Goal: Register for event/course

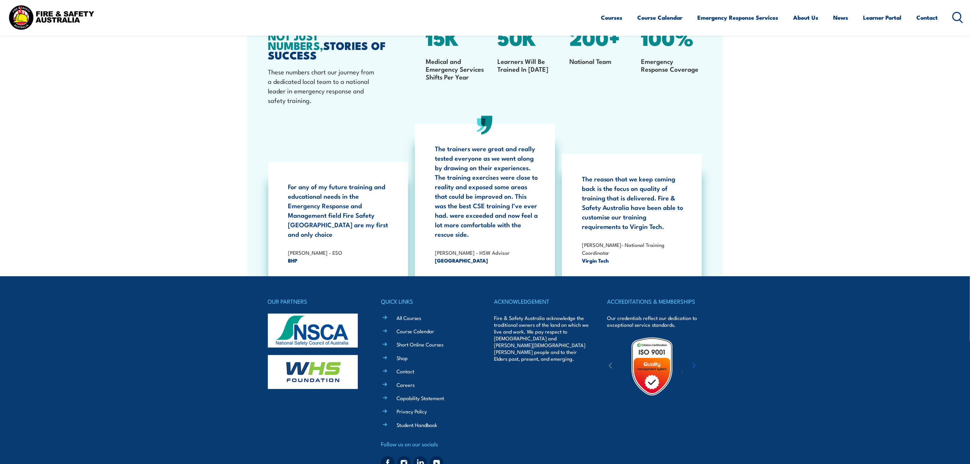
scroll to position [1316, 0]
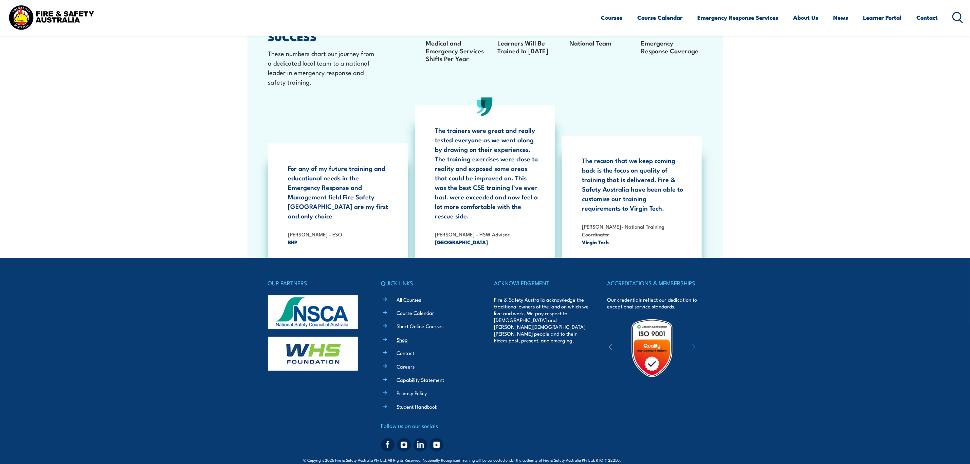
click at [397, 336] on link "Shop" at bounding box center [401, 339] width 11 height 7
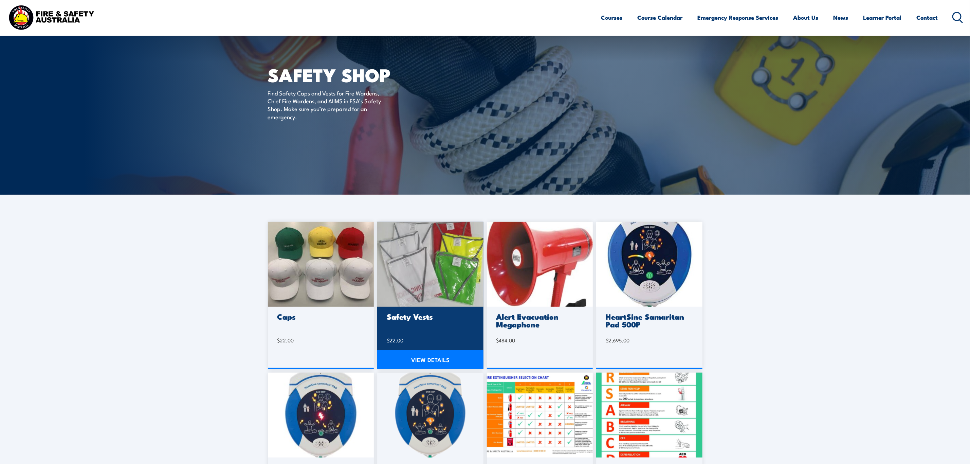
click at [439, 358] on link "VIEW DETAILS" at bounding box center [430, 359] width 106 height 19
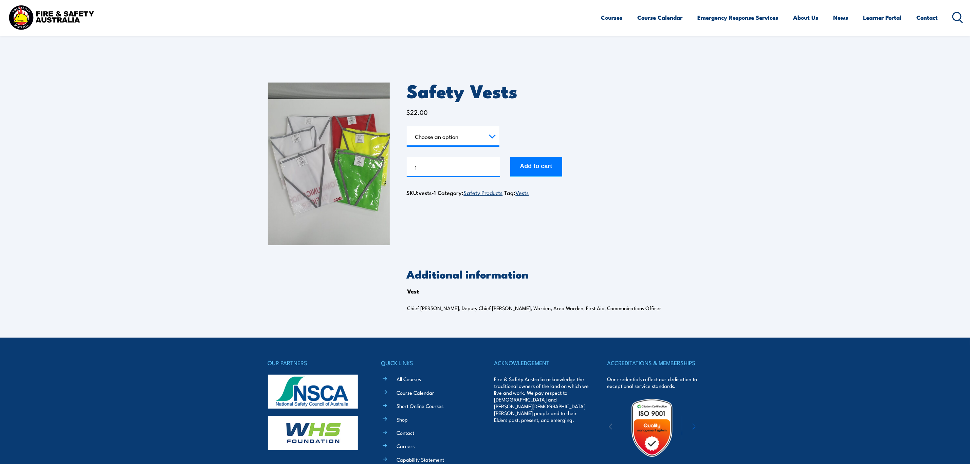
click at [450, 133] on select "Choose an option Chief Warden Deputy Chief Warden Warden Area Warden First Aid …" at bounding box center [453, 136] width 93 height 20
click at [407, 126] on select "Choose an option Chief Warden Deputy Chief Warden Warden Area Warden First Aid …" at bounding box center [453, 136] width 93 height 20
select select "Warden"
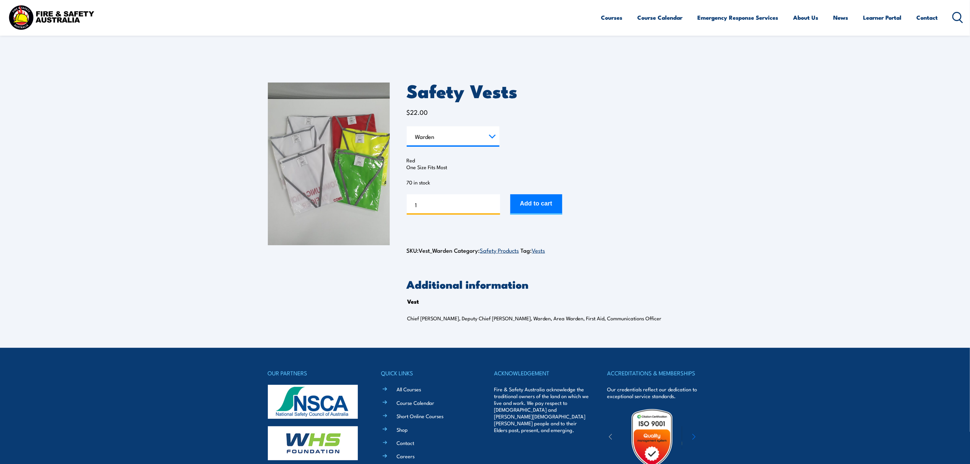
drag, startPoint x: 433, startPoint y: 202, endPoint x: 404, endPoint y: 204, distance: 29.2
click at [404, 204] on div "Safety Vests $ 22.00 Vest Choose an option Chief Warden Deputy Chief Warden War…" at bounding box center [485, 207] width 434 height 282
drag, startPoint x: 424, startPoint y: 204, endPoint x: 371, endPoint y: 211, distance: 53.1
click at [371, 211] on div "Safety Vests $ 22.00 Vest Choose an option Chief Warden Deputy Chief Warden War…" at bounding box center [485, 207] width 434 height 282
type input "4"
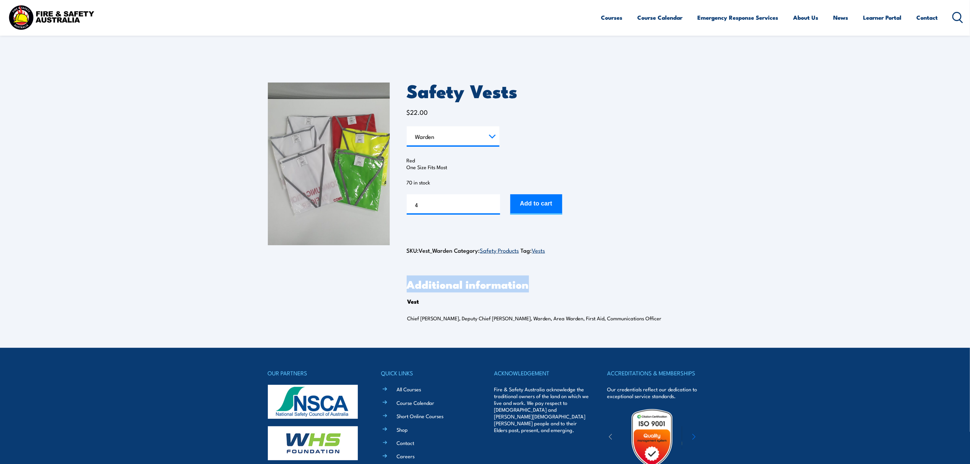
drag, startPoint x: 403, startPoint y: 281, endPoint x: 525, endPoint y: 291, distance: 122.5
click at [525, 291] on div "Safety Vests $ 22.00 Vest Choose an option Chief Warden Deputy Chief Warden War…" at bounding box center [485, 207] width 434 height 282
click at [573, 287] on h2 "Additional information" at bounding box center [555, 284] width 296 height 10
drag, startPoint x: 573, startPoint y: 287, endPoint x: 397, endPoint y: 273, distance: 176.1
click at [397, 273] on div "Safety Vests $ 22.00 Vest Choose an option Chief Warden Deputy Chief Warden War…" at bounding box center [485, 207] width 434 height 282
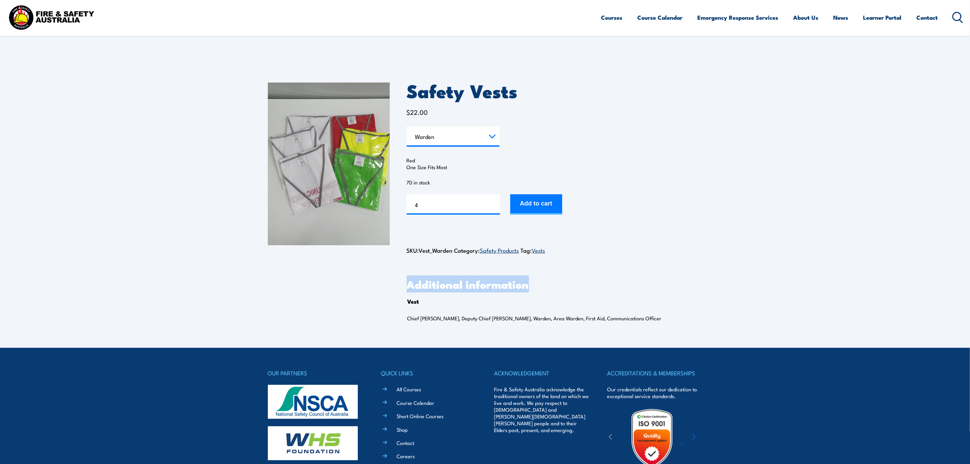
click at [397, 273] on div "Safety Vests $ 22.00 Vest Choose an option Chief Warden Deputy Chief Warden War…" at bounding box center [485, 207] width 434 height 282
drag, startPoint x: 411, startPoint y: 89, endPoint x: 414, endPoint y: 91, distance: 3.5
click at [414, 91] on h1 "Safety Vests" at bounding box center [555, 90] width 296 height 16
drag, startPoint x: 406, startPoint y: 89, endPoint x: 410, endPoint y: 93, distance: 6.0
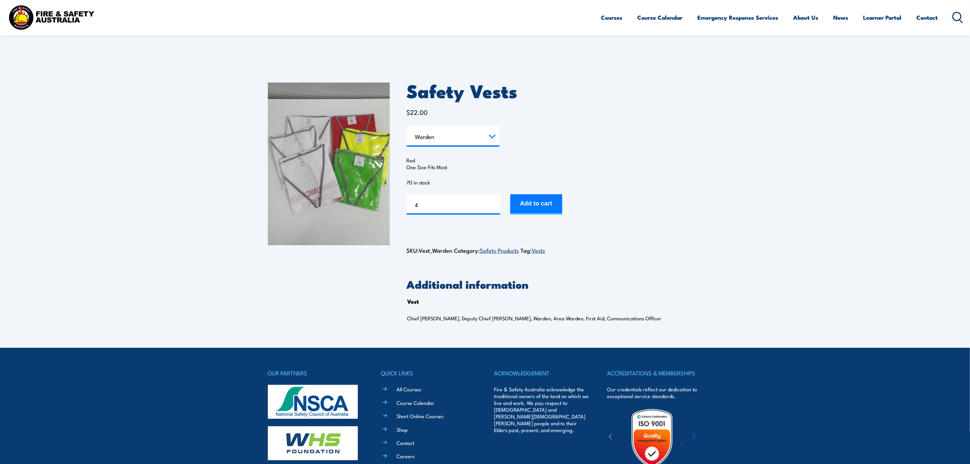
click at [410, 93] on div "Safety Vests $ 22.00 Vest Choose an option Chief Warden Deputy Chief Warden War…" at bounding box center [485, 207] width 434 height 282
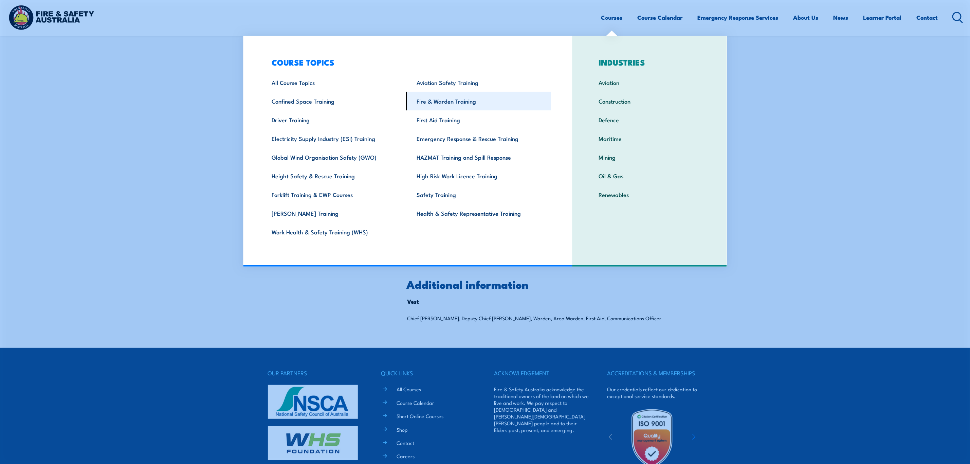
click at [422, 98] on link "Fire & Warden Training" at bounding box center [478, 101] width 145 height 19
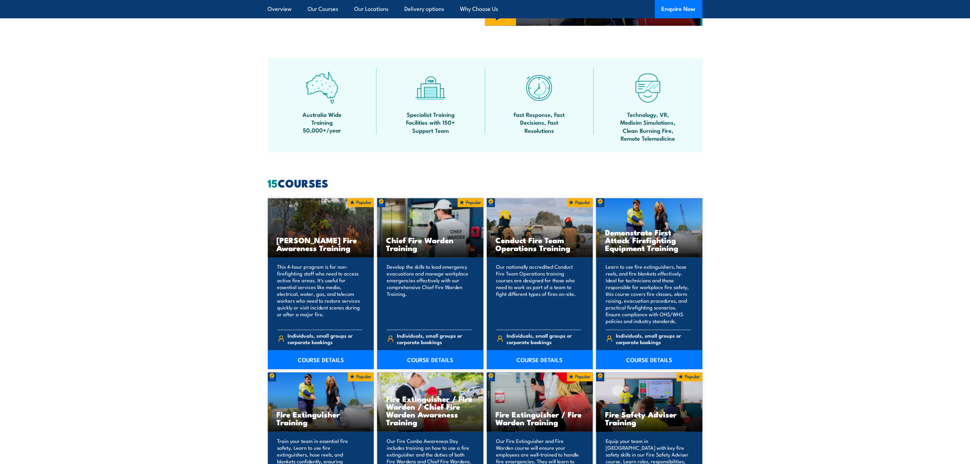
scroll to position [458, 0]
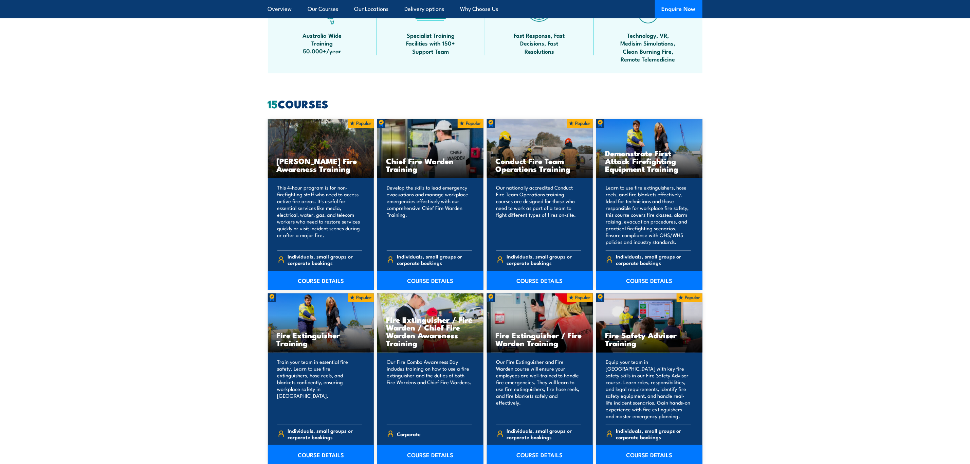
drag, startPoint x: 269, startPoint y: 103, endPoint x: 363, endPoint y: 105, distance: 94.0
click at [363, 105] on h2 "15 COURSES" at bounding box center [485, 104] width 434 height 10
drag, startPoint x: 363, startPoint y: 105, endPoint x: 240, endPoint y: 108, distance: 123.2
click at [240, 108] on section "15 COURSES Bush Fire Awareness Training" at bounding box center [485, 453] width 970 height 709
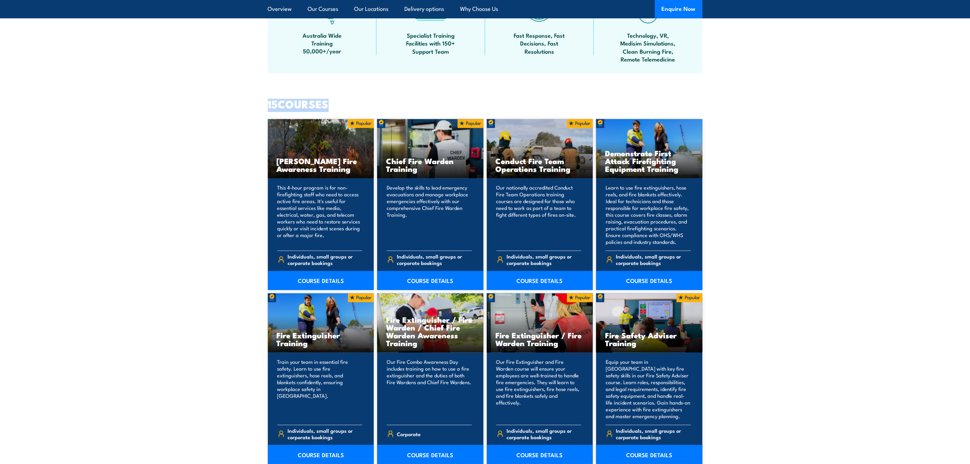
click at [240, 108] on section "15 COURSES Bush Fire Awareness Training" at bounding box center [485, 453] width 970 height 709
drag, startPoint x: 267, startPoint y: 103, endPoint x: 340, endPoint y: 102, distance: 73.3
click at [340, 102] on section "15 COURSES Bush Fire Awareness Training" at bounding box center [485, 453] width 970 height 709
click at [340, 102] on h2 "15 COURSES" at bounding box center [485, 104] width 434 height 10
drag, startPoint x: 340, startPoint y: 102, endPoint x: 250, endPoint y: 107, distance: 89.7
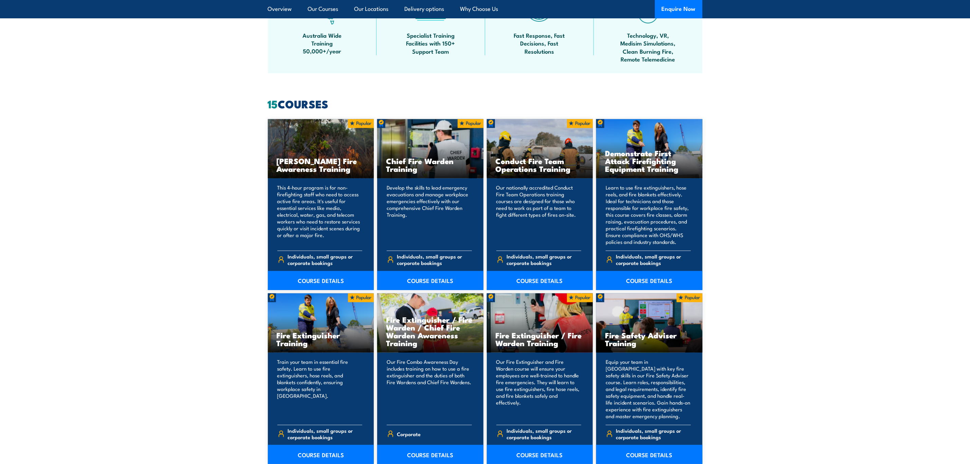
click at [250, 107] on section "15 COURSES Bush Fire Awareness Training" at bounding box center [485, 453] width 970 height 709
click at [268, 106] on strong "15" at bounding box center [273, 103] width 10 height 17
drag, startPoint x: 267, startPoint y: 106, endPoint x: 342, endPoint y: 103, distance: 75.1
click at [342, 103] on h2 "15 COURSES" at bounding box center [485, 104] width 434 height 10
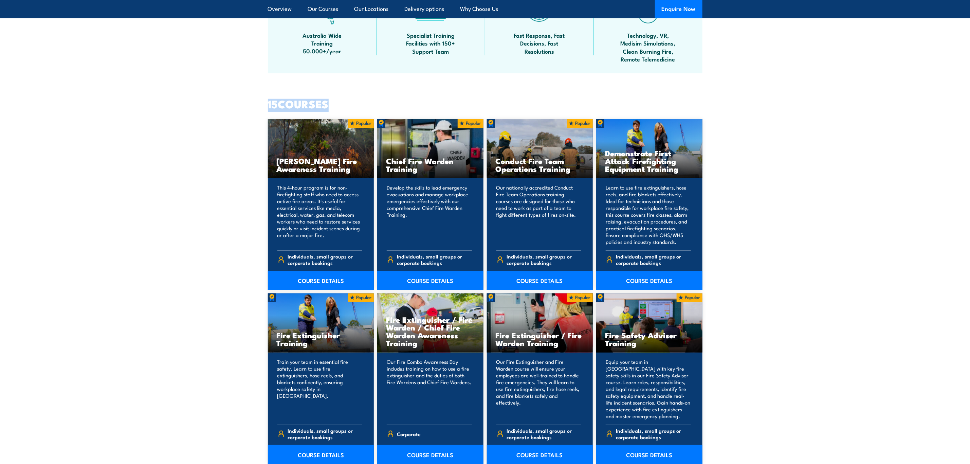
drag, startPoint x: 342, startPoint y: 103, endPoint x: 247, endPoint y: 103, distance: 95.4
click at [247, 103] on section "15 COURSES Bush Fire Awareness Training" at bounding box center [485, 453] width 970 height 709
click at [333, 101] on h2 "15 COURSES" at bounding box center [485, 104] width 434 height 10
drag, startPoint x: 333, startPoint y: 101, endPoint x: 267, endPoint y: 104, distance: 66.6
click at [267, 104] on section "15 COURSES Bush Fire Awareness Training" at bounding box center [485, 453] width 970 height 709
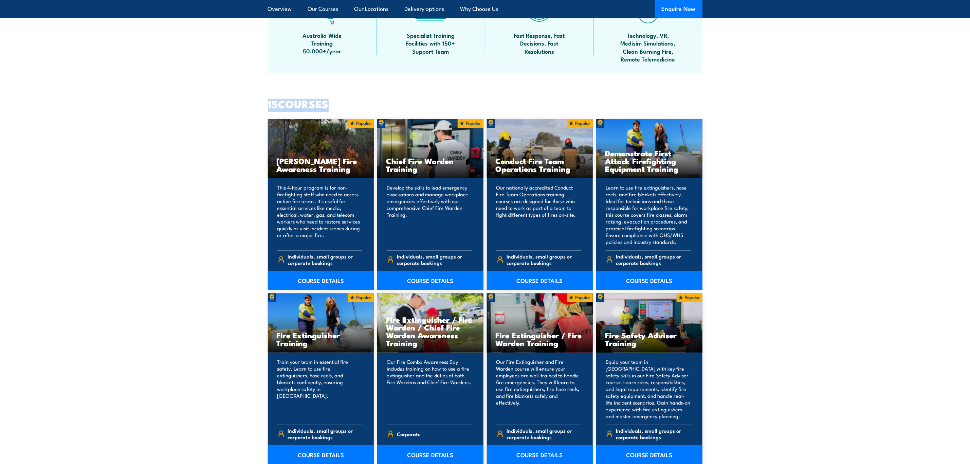
click at [335, 104] on h2 "15 COURSES" at bounding box center [485, 104] width 434 height 10
drag, startPoint x: 337, startPoint y: 101, endPoint x: 260, endPoint y: 102, distance: 77.7
click at [260, 102] on section "15 COURSES Bush Fire Awareness Training" at bounding box center [485, 453] width 970 height 709
drag, startPoint x: 267, startPoint y: 102, endPoint x: 333, endPoint y: 100, distance: 66.2
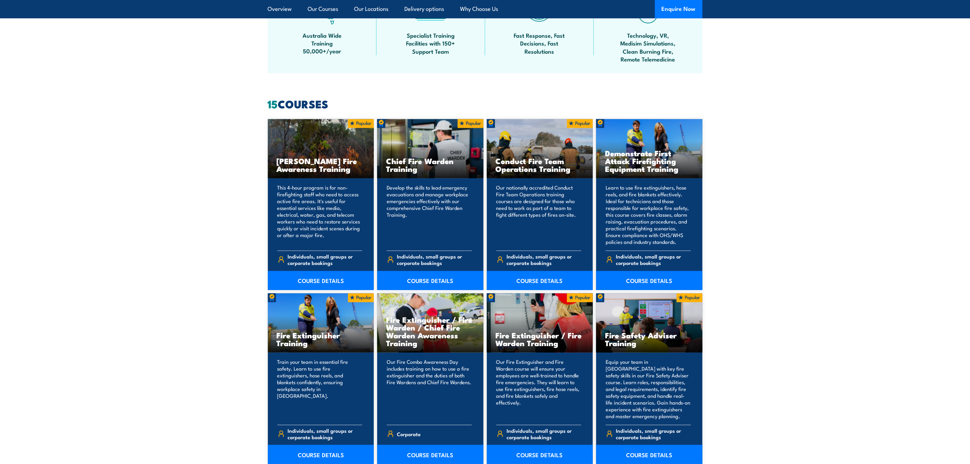
click at [333, 100] on h2 "15 COURSES" at bounding box center [485, 104] width 434 height 10
drag, startPoint x: 333, startPoint y: 100, endPoint x: 260, endPoint y: 95, distance: 73.8
click at [260, 95] on div "FIRE SAFETY TRAINING COURSES Delivering practical fire safety training designed…" at bounding box center [485, 468] width 970 height 1852
click at [334, 95] on div "FIRE SAFETY TRAINING COURSES Delivering practical fire safety training designed…" at bounding box center [485, 468] width 970 height 1852
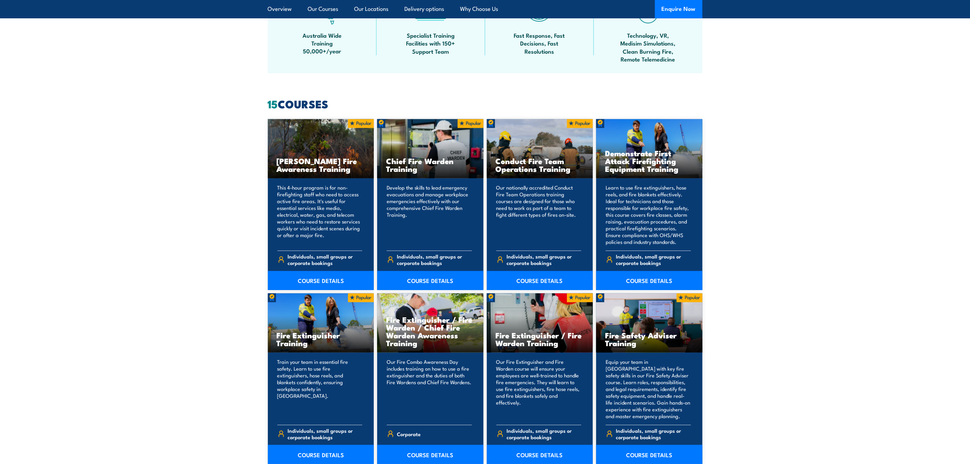
drag, startPoint x: 335, startPoint y: 102, endPoint x: 255, endPoint y: 104, distance: 80.5
click at [255, 105] on section "15 COURSES Bush Fire Awareness Training" at bounding box center [485, 453] width 970 height 709
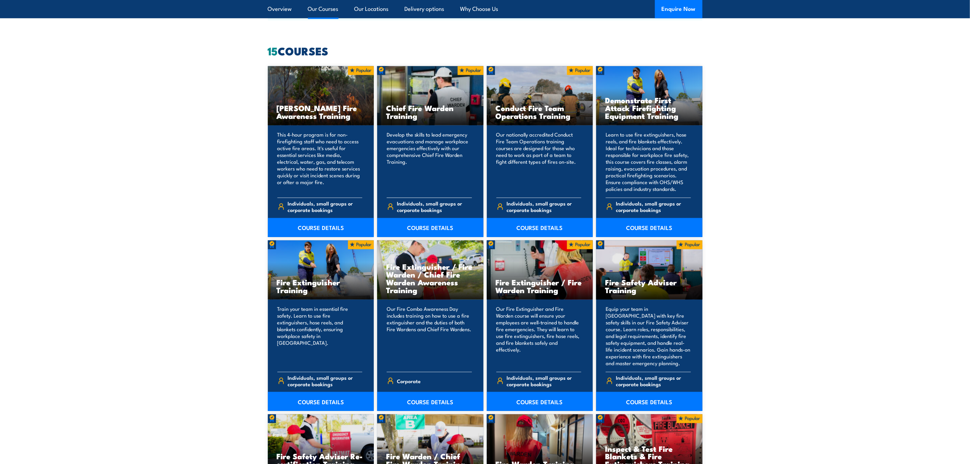
scroll to position [509, 0]
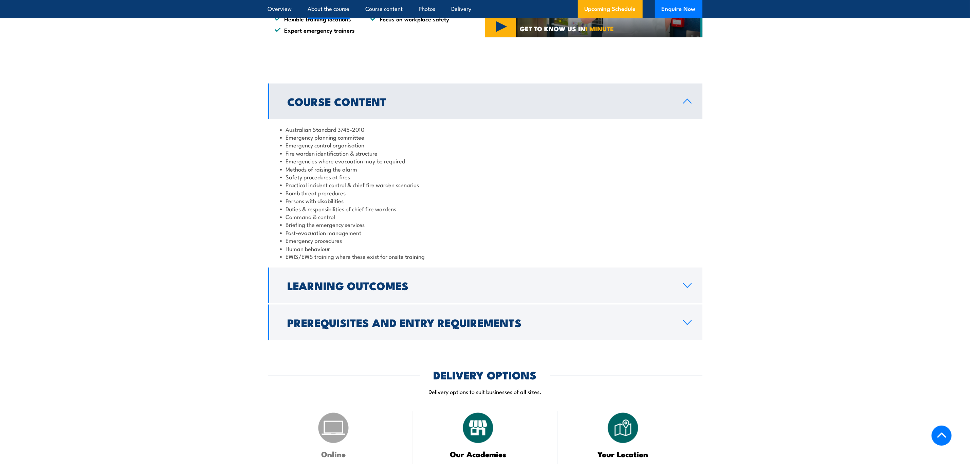
scroll to position [509, 0]
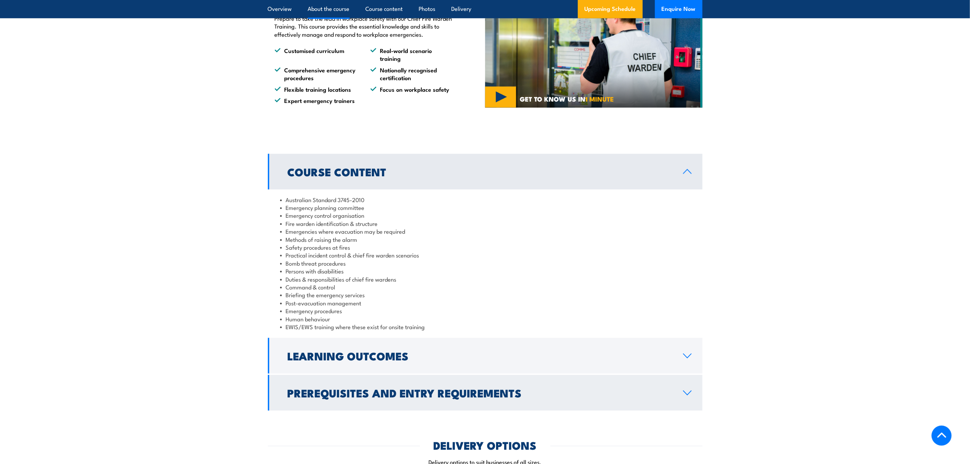
click at [388, 388] on h2 "Prerequisites and Entry Requirements" at bounding box center [479, 393] width 385 height 10
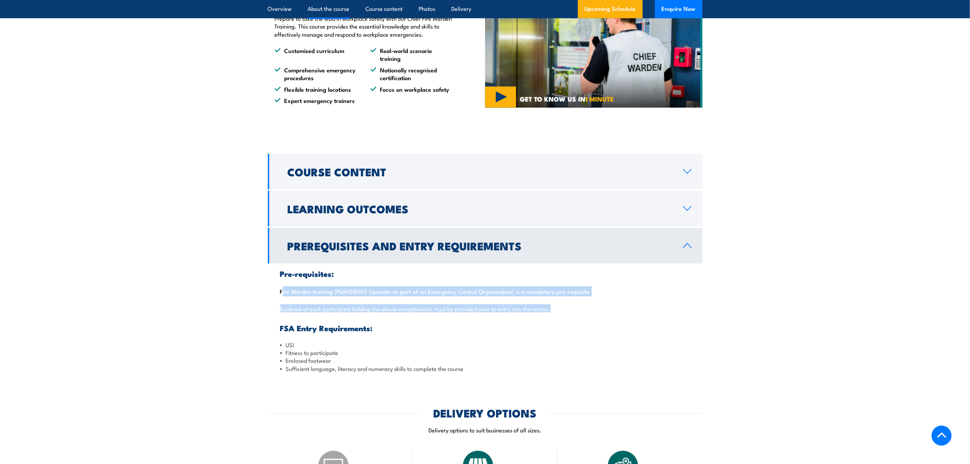
drag, startPoint x: 575, startPoint y: 309, endPoint x: 279, endPoint y: 295, distance: 296.3
click at [279, 295] on div "Pre-requisites: Fire Warden training (PUAFER005 Operate as part of an Emergency…" at bounding box center [485, 320] width 434 height 115
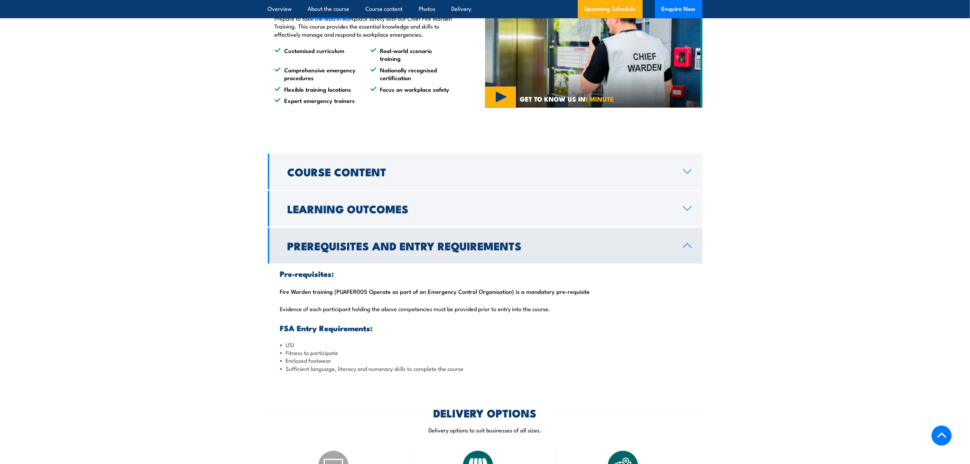
click at [697, 255] on link "Prerequisites and Entry Requirements" at bounding box center [485, 246] width 434 height 36
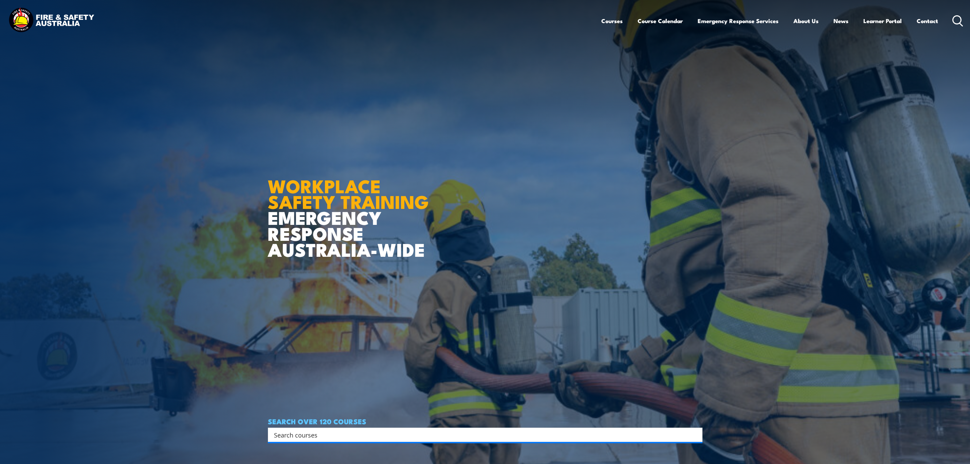
click at [321, 432] on input "Search input" at bounding box center [480, 434] width 413 height 10
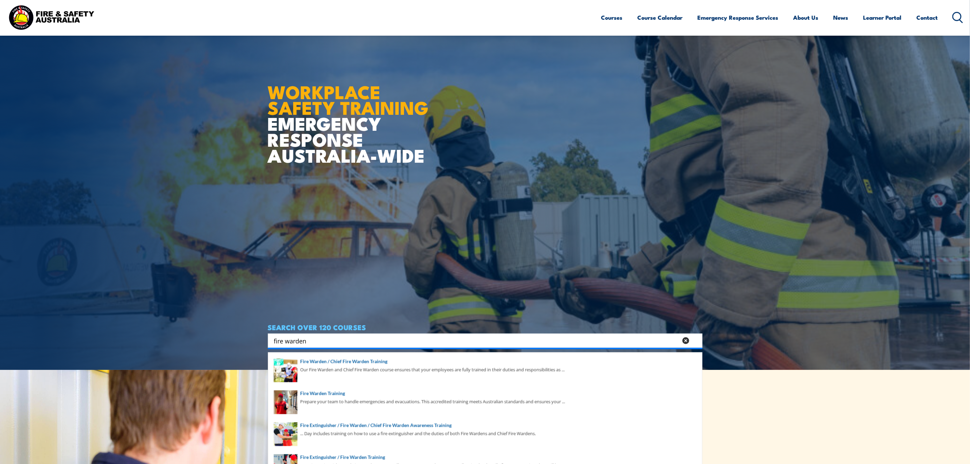
scroll to position [102, 0]
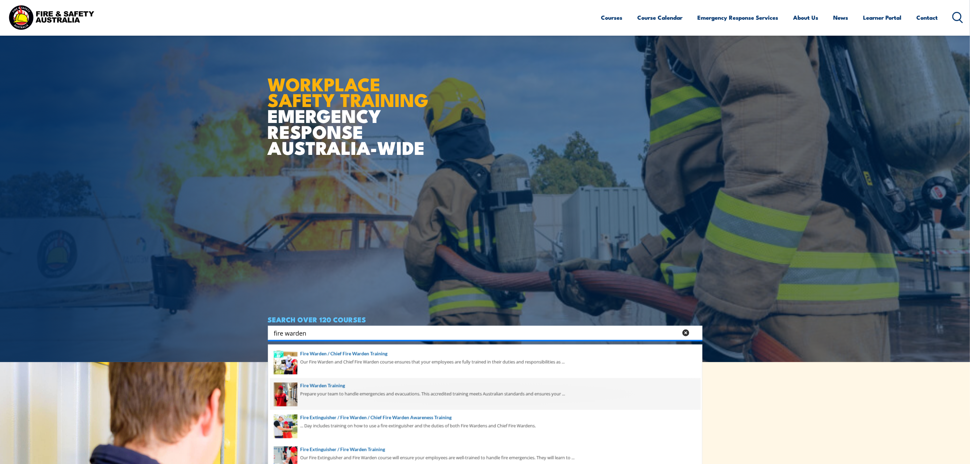
type input "fire warden"
click at [325, 400] on span at bounding box center [485, 394] width 430 height 32
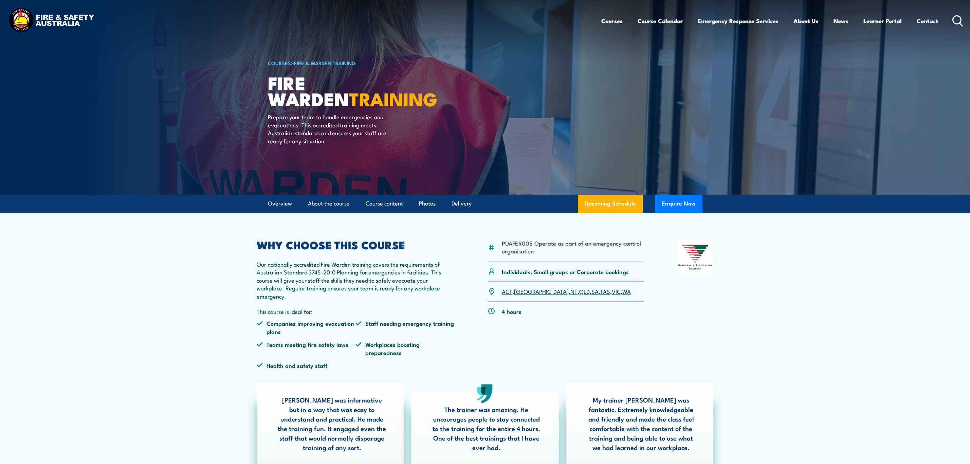
click at [620, 207] on link "Upcoming Schedule" at bounding box center [610, 203] width 65 height 18
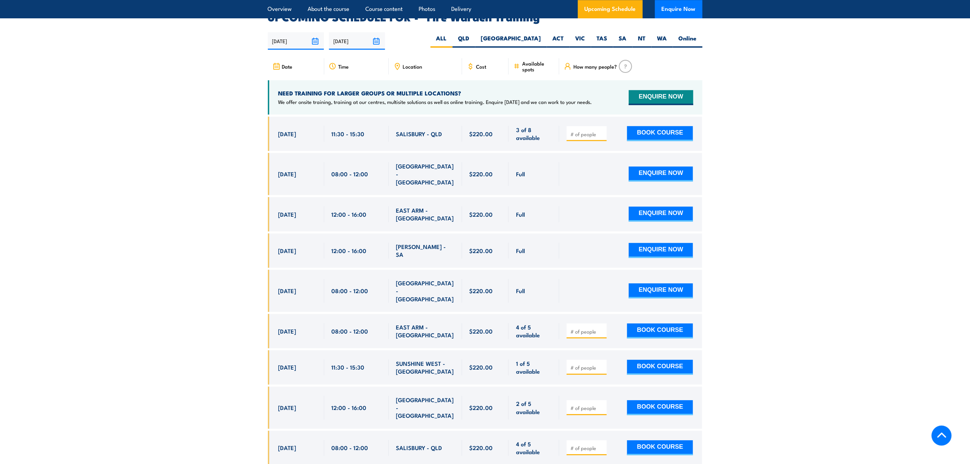
scroll to position [1262, 0]
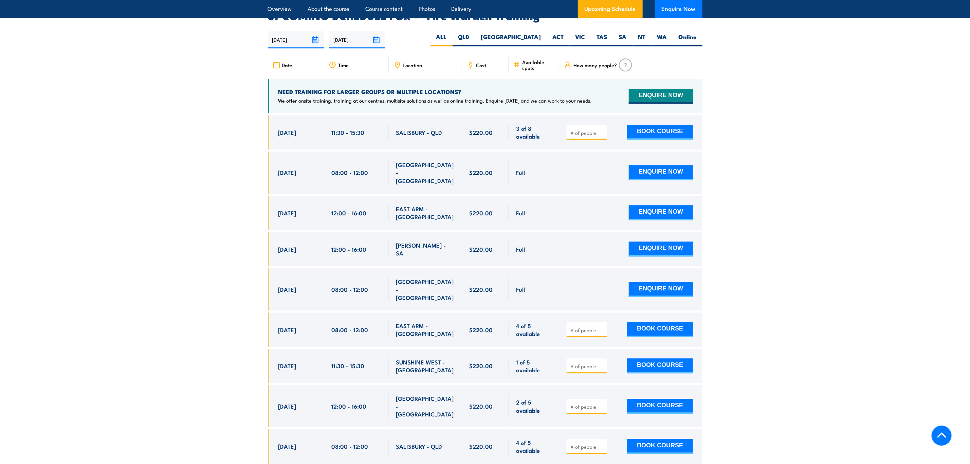
click at [577, 363] on input "number" at bounding box center [587, 366] width 34 height 7
type input "1"
click at [651, 358] on button "BOOK COURSE" at bounding box center [660, 365] width 66 height 15
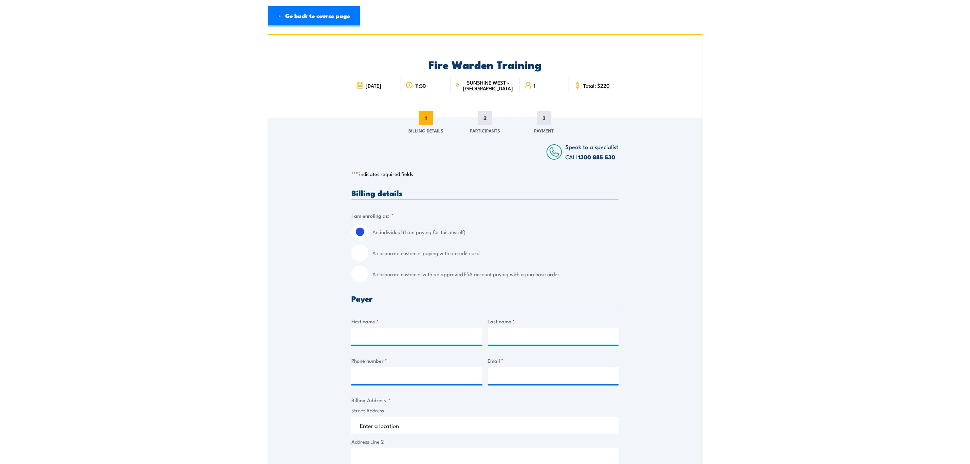
click at [409, 272] on label "A corporate customer with an approved FSA account paying with a purchase order" at bounding box center [495, 273] width 246 height 17
click at [368, 272] on input "A corporate customer with an approved FSA account paying with a purchase order" at bounding box center [359, 273] width 17 height 17
radio input "true"
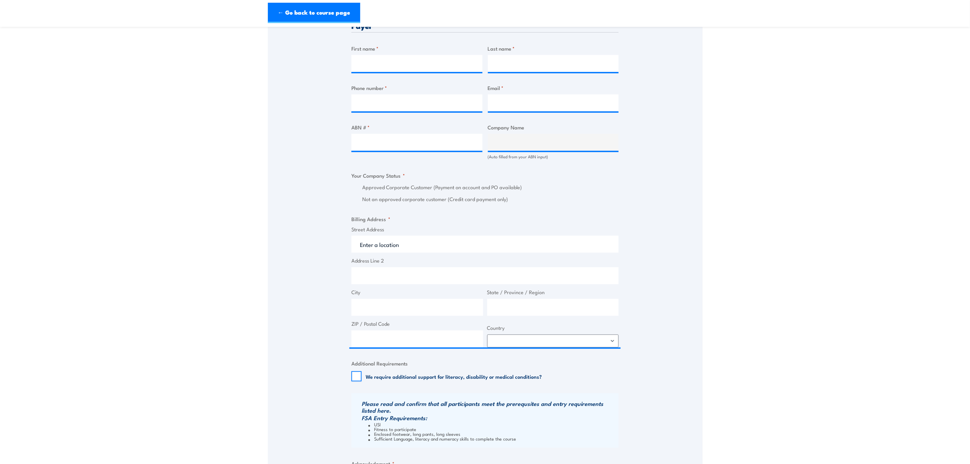
scroll to position [407, 0]
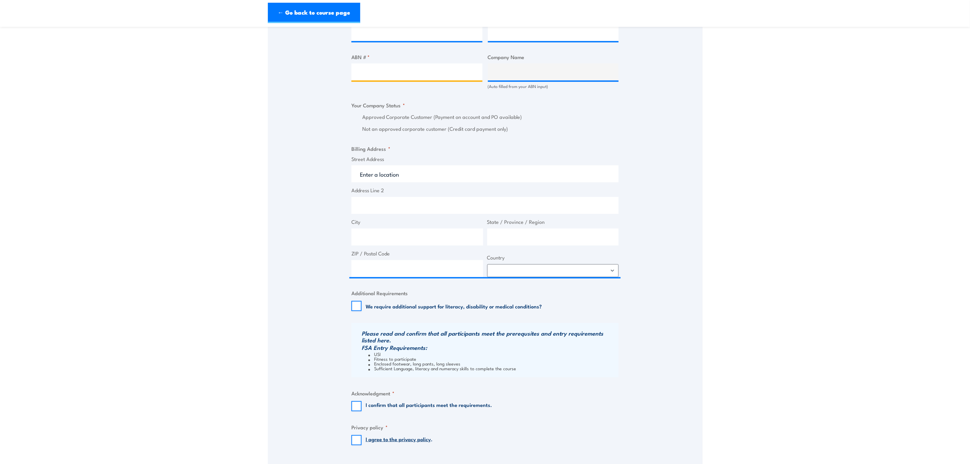
click at [420, 78] on input "ABN # *" at bounding box center [416, 71] width 131 height 17
paste input "25010473971"
type input "25010473971"
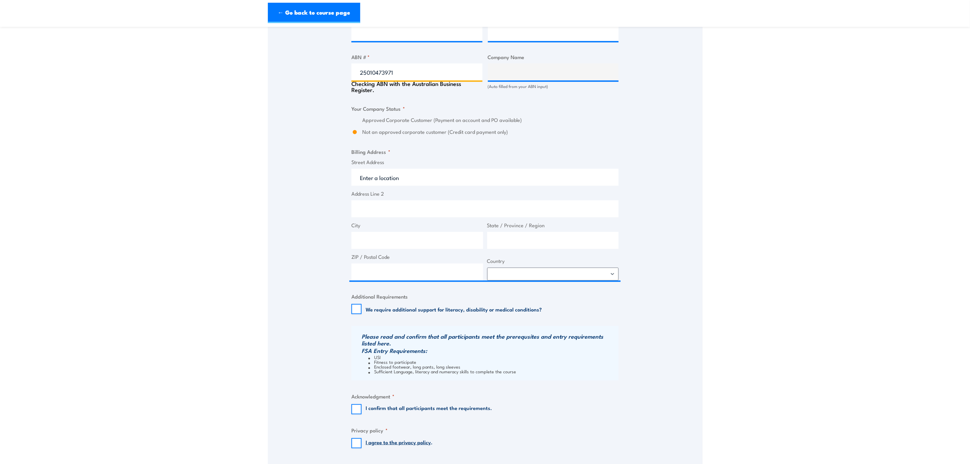
type input "B&D AUSTRALIA PTY LTD"
radio input "true"
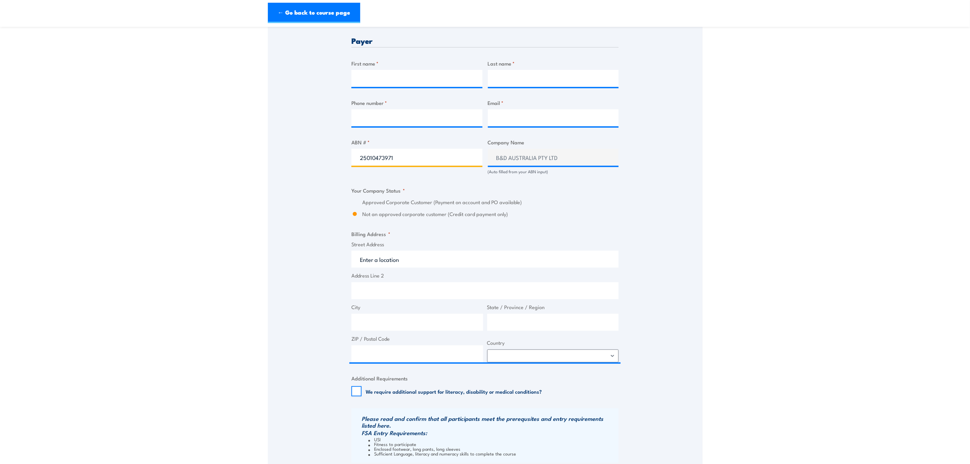
scroll to position [255, 0]
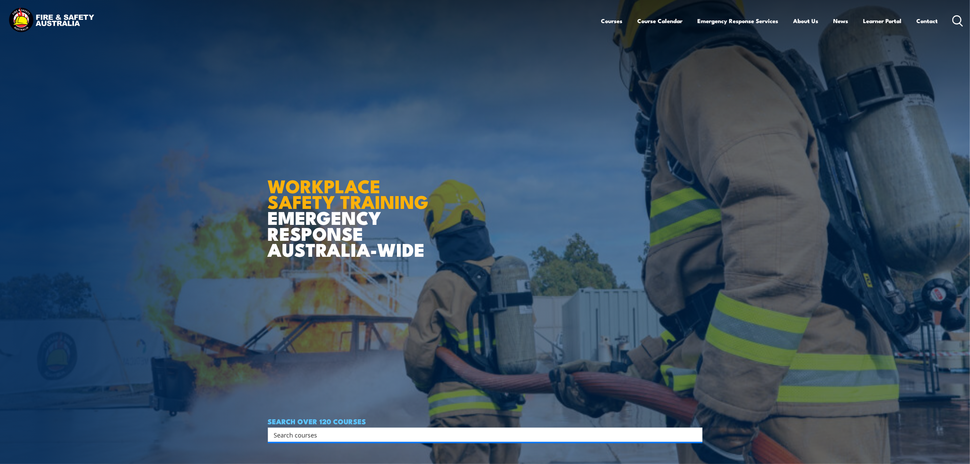
click at [328, 435] on input "Search input" at bounding box center [480, 434] width 413 height 10
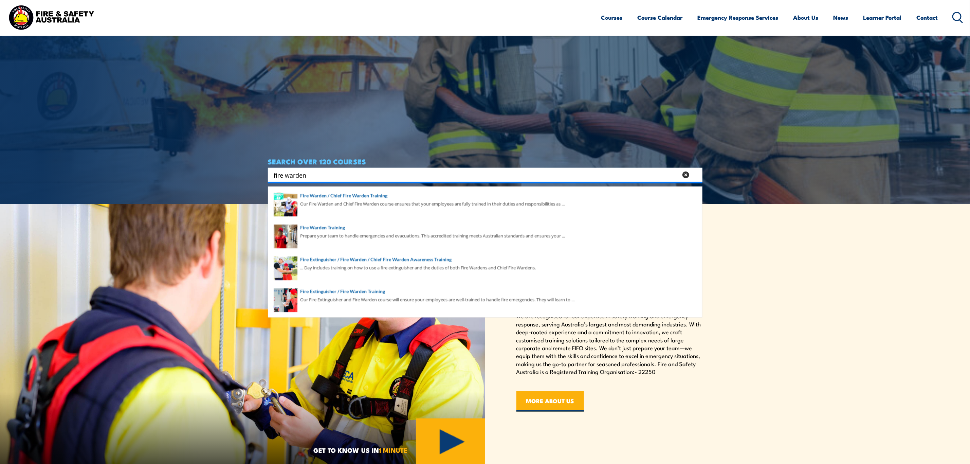
scroll to position [255, 0]
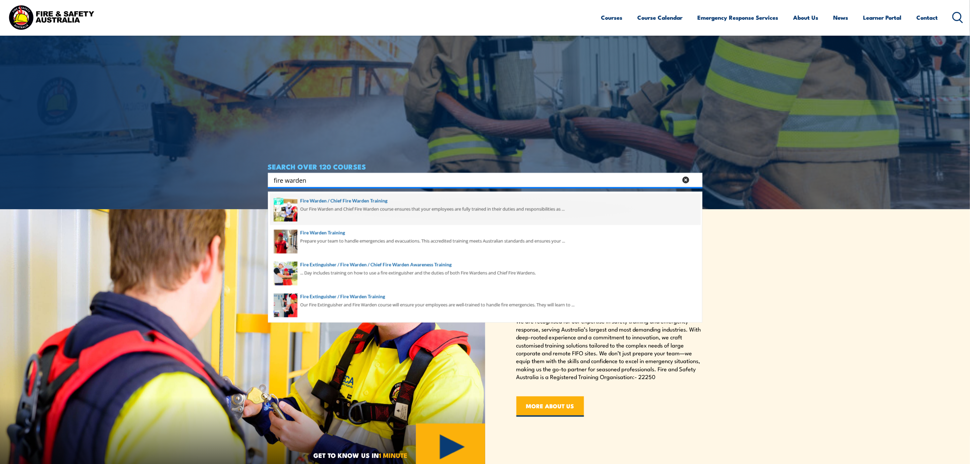
type input "fire warden"
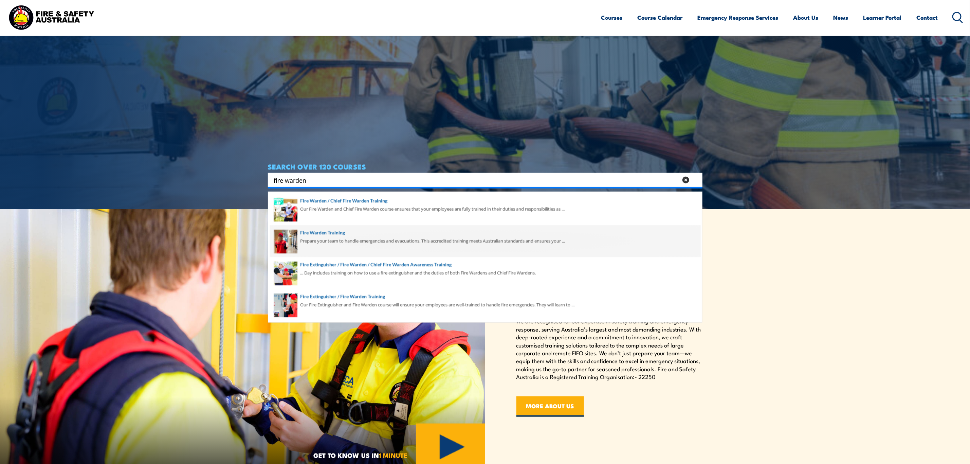
click at [342, 237] on span at bounding box center [485, 241] width 430 height 32
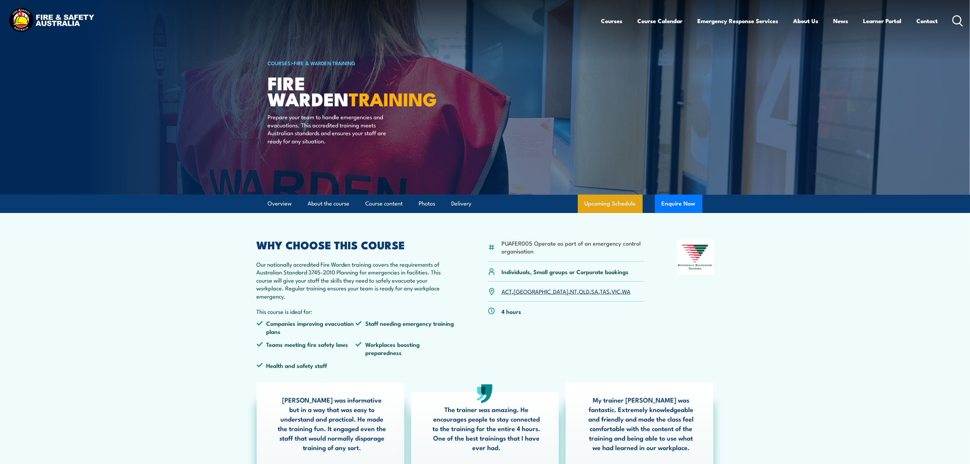
click at [620, 203] on link "Upcoming Schedule" at bounding box center [610, 203] width 65 height 18
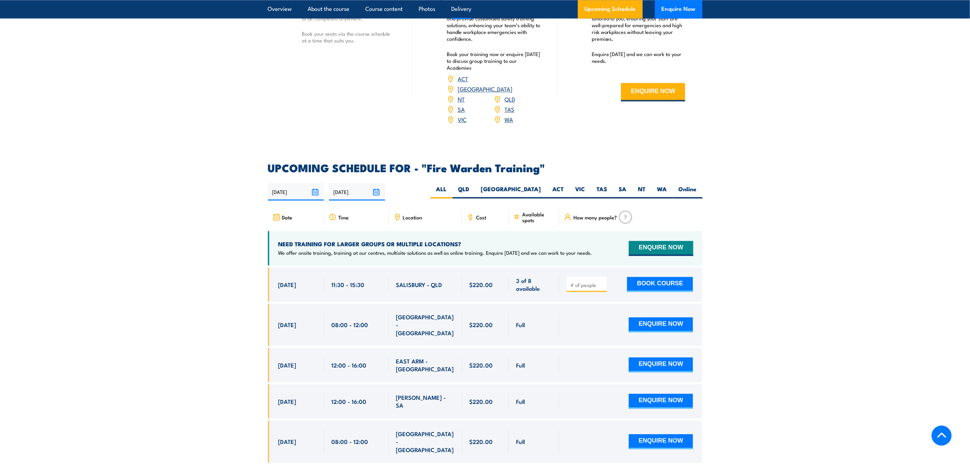
scroll to position [1109, 0]
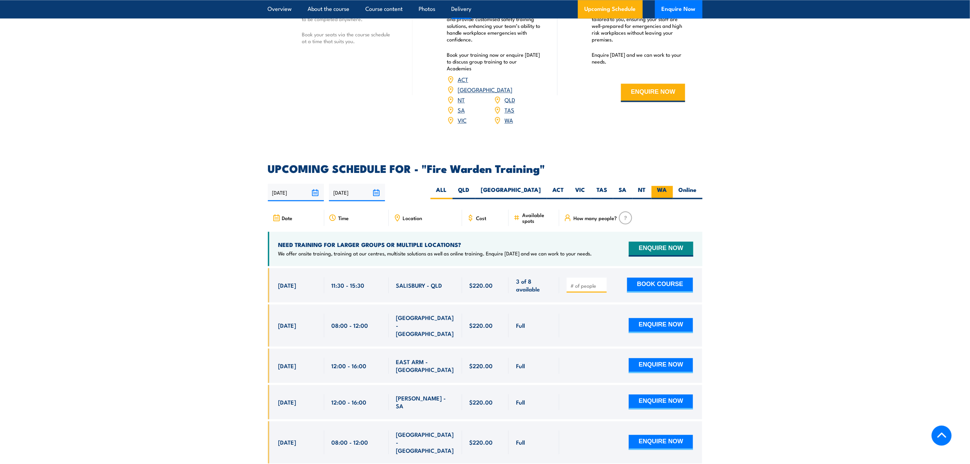
click at [653, 186] on label "WA" at bounding box center [661, 192] width 21 height 13
click at [667, 186] on input "WA" at bounding box center [669, 188] width 4 height 4
radio input "true"
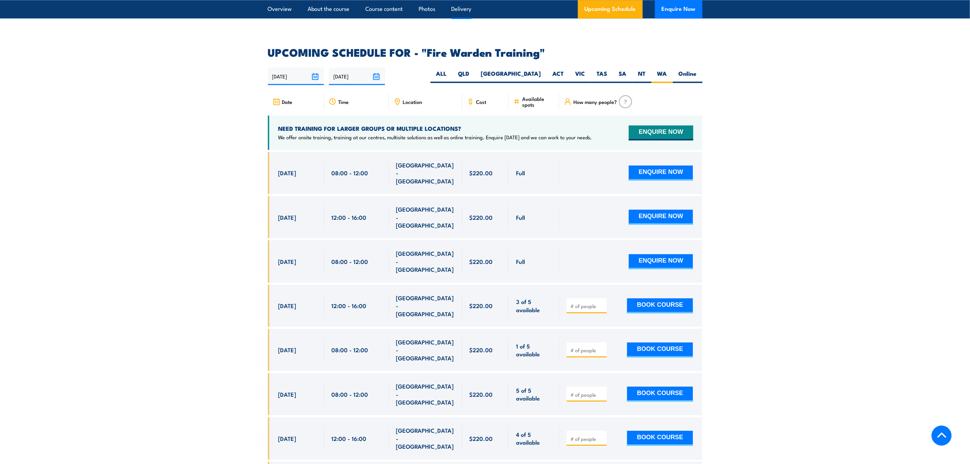
scroll to position [1262, 0]
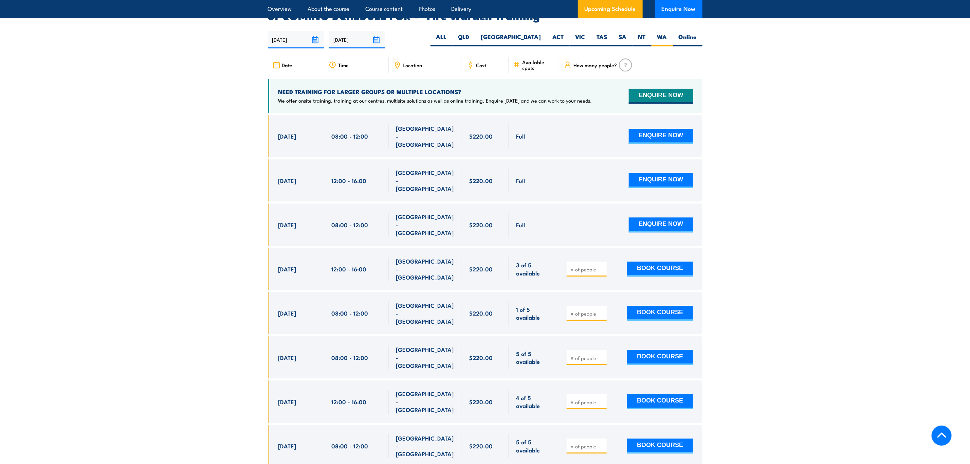
drag, startPoint x: 275, startPoint y: 226, endPoint x: 544, endPoint y: 229, distance: 269.2
click at [544, 248] on div "[DATE] 12:00 - 12:00" at bounding box center [485, 269] width 434 height 42
click at [544, 261] on span "3 of 5 available" at bounding box center [534, 269] width 36 height 16
drag, startPoint x: 547, startPoint y: 234, endPoint x: 276, endPoint y: 234, distance: 271.2
click at [276, 248] on div "[DATE] 12:00 - 12:00" at bounding box center [485, 269] width 434 height 42
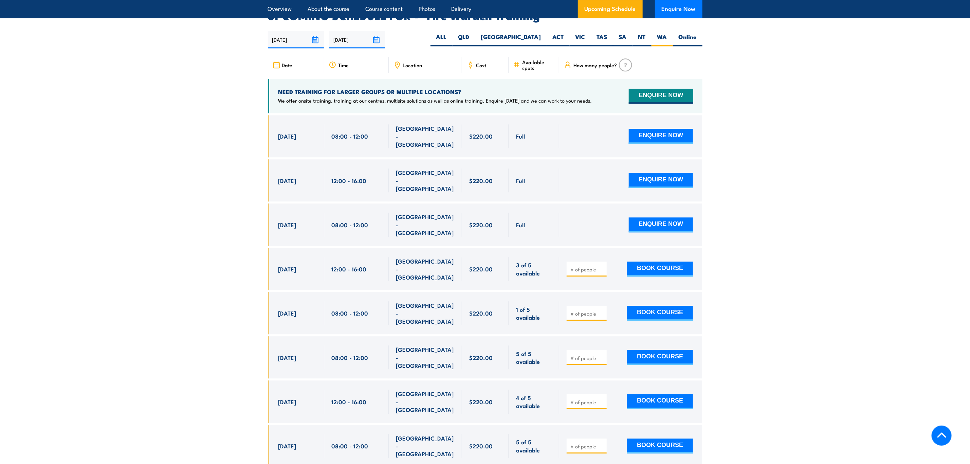
click at [276, 248] on div "[DATE] 12:00 - 12:00" at bounding box center [296, 269] width 56 height 42
